Goal: Information Seeking & Learning: Find specific page/section

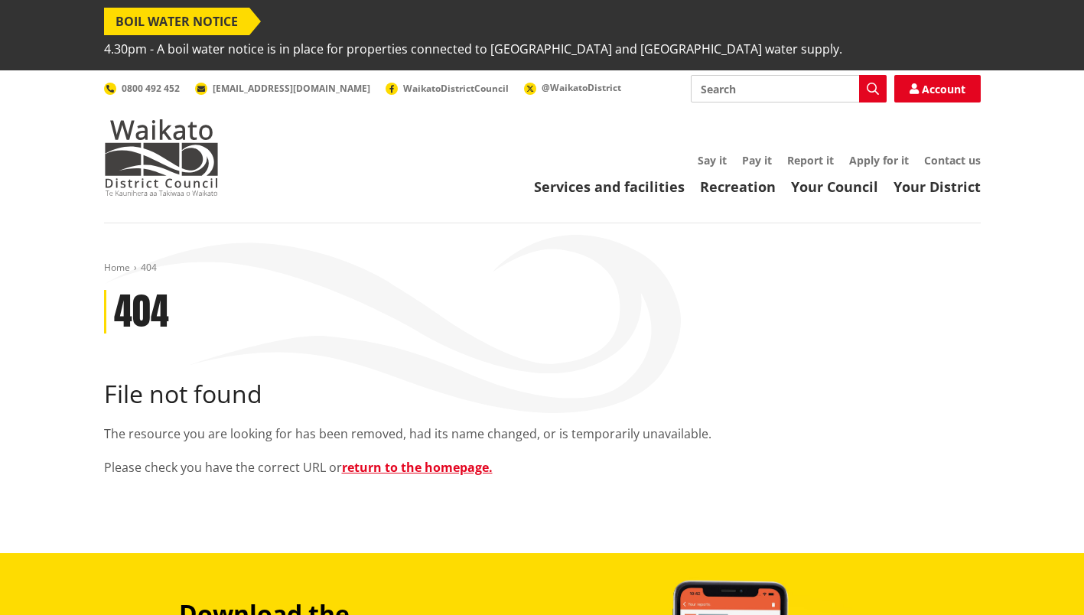
click at [724, 75] on input "Search" at bounding box center [789, 89] width 196 height 28
click at [810, 75] on input "district plan review" at bounding box center [789, 89] width 196 height 28
click at [807, 103] on div "District Plan Review - Natural Hazards - Huntly drop-in" at bounding box center [789, 117] width 194 height 28
type input "District Plan Review - Natural Hazards - Huntly drop-in"
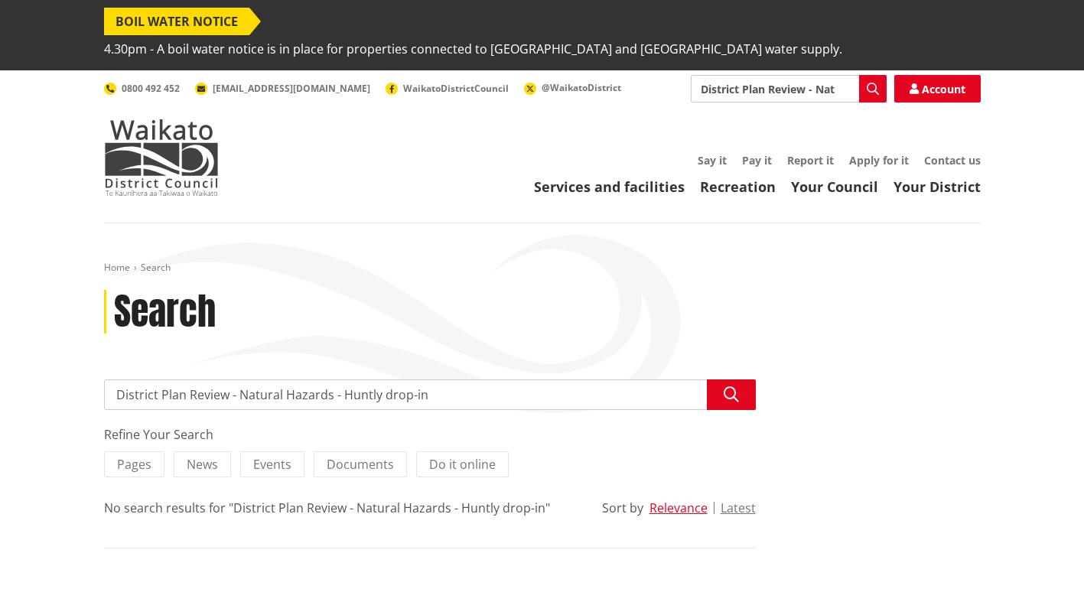
drag, startPoint x: 386, startPoint y: 363, endPoint x: 406, endPoint y: 366, distance: 20.8
click at [386, 379] on input "District Plan Review - Natural Hazards - Huntly drop-in" at bounding box center [430, 394] width 652 height 31
click at [448, 379] on input "District Plan Review - Natural Hazards - Huntly drop-in" at bounding box center [430, 394] width 652 height 31
drag, startPoint x: 432, startPoint y: 366, endPoint x: 328, endPoint y: 370, distance: 104.1
click at [328, 379] on input "District Plan Review - Natural Hazards - Huntly drop-in" at bounding box center [430, 394] width 652 height 31
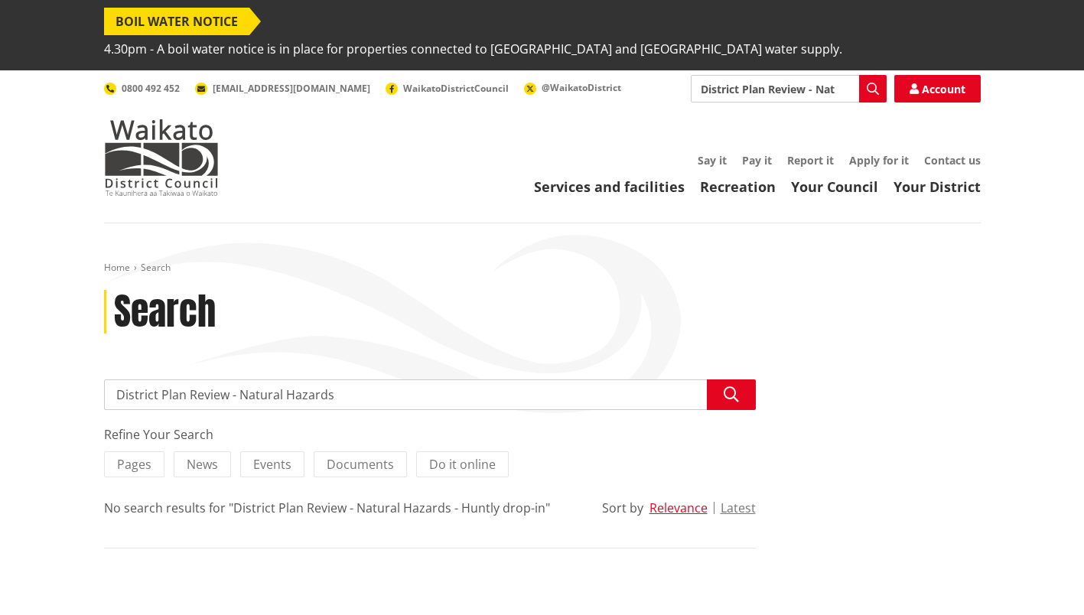
type input "District Plan Review - Natural Hazards"
click at [732, 387] on icon "button" at bounding box center [731, 394] width 15 height 15
click at [403, 82] on span "WaikatoDistrictCouncil" at bounding box center [456, 88] width 106 height 13
